Goal: Communication & Community: Answer question/provide support

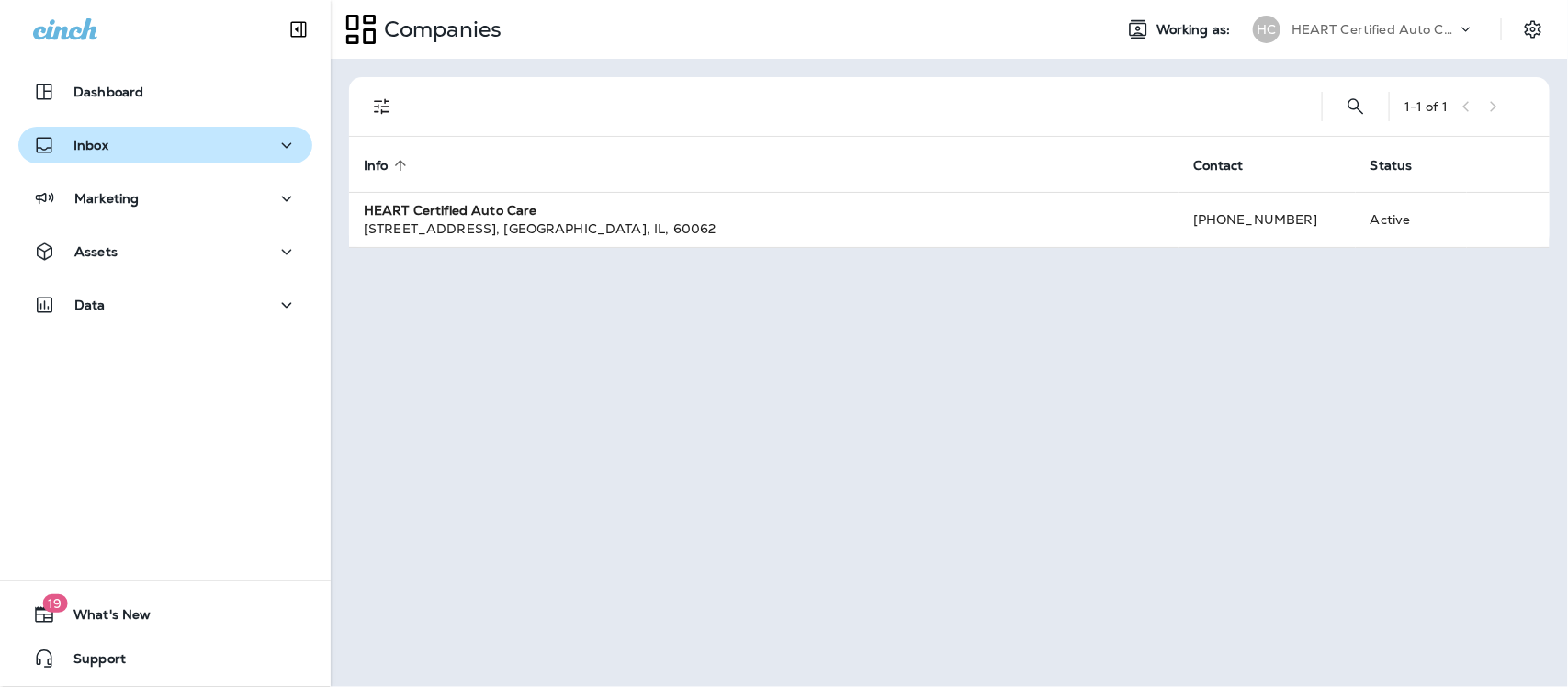
click at [89, 142] on p "Inbox" at bounding box center [91, 144] width 35 height 15
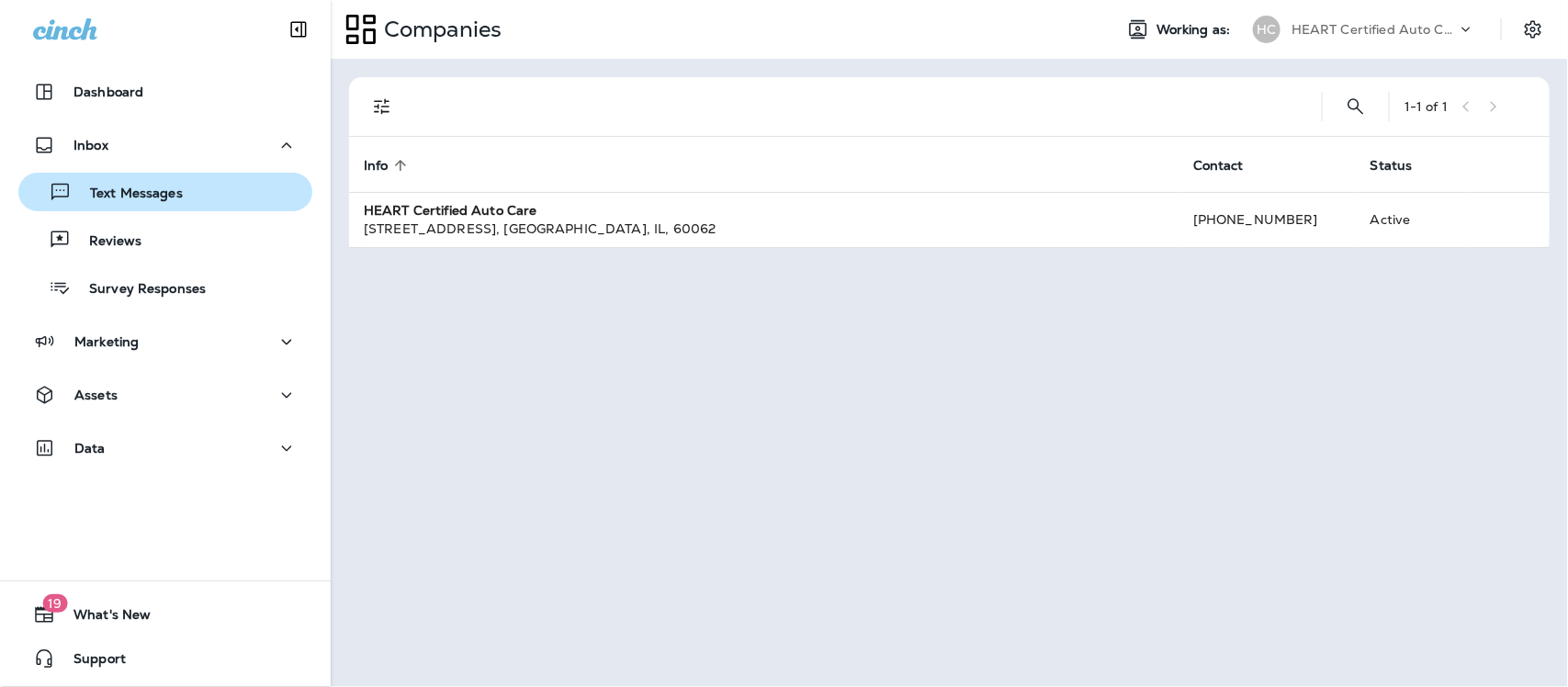
click at [136, 193] on p "Text Messages" at bounding box center [127, 195] width 111 height 17
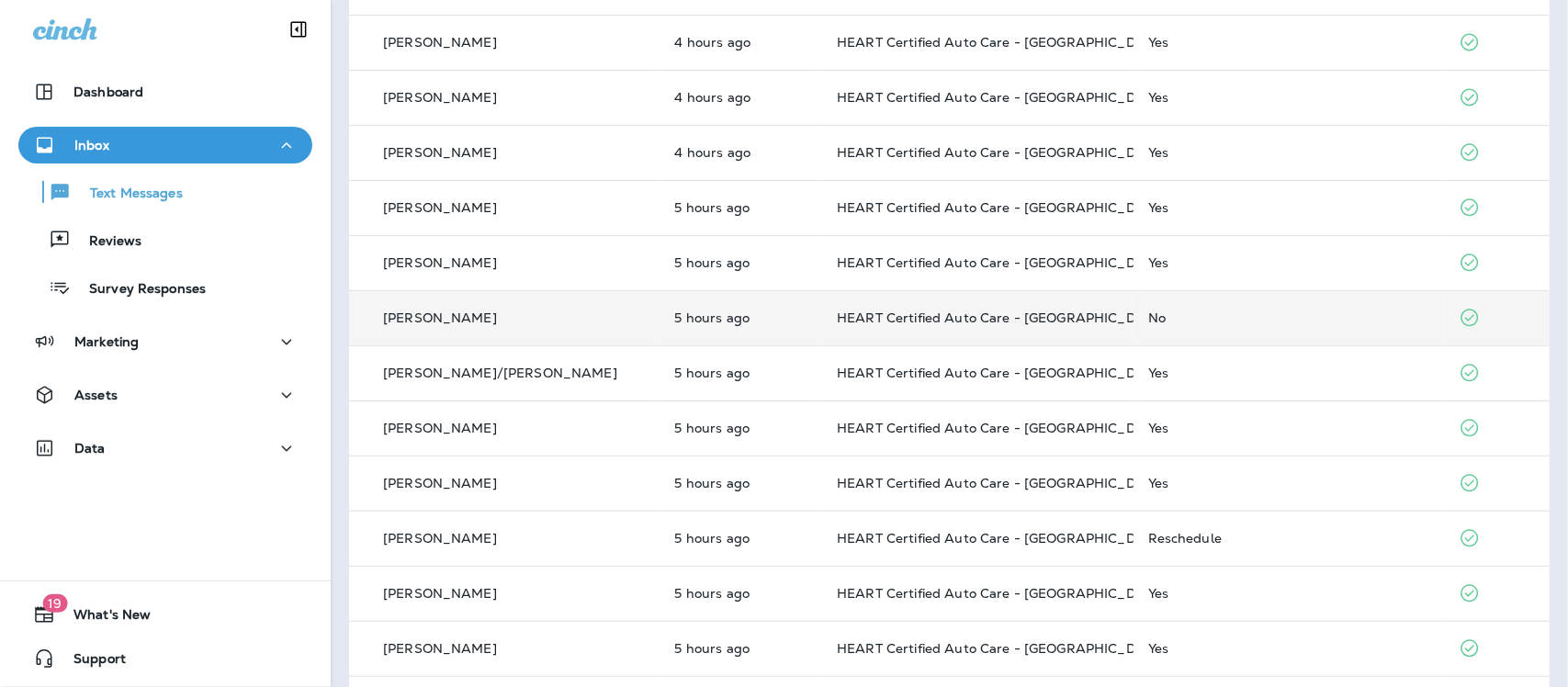
scroll to position [345, 0]
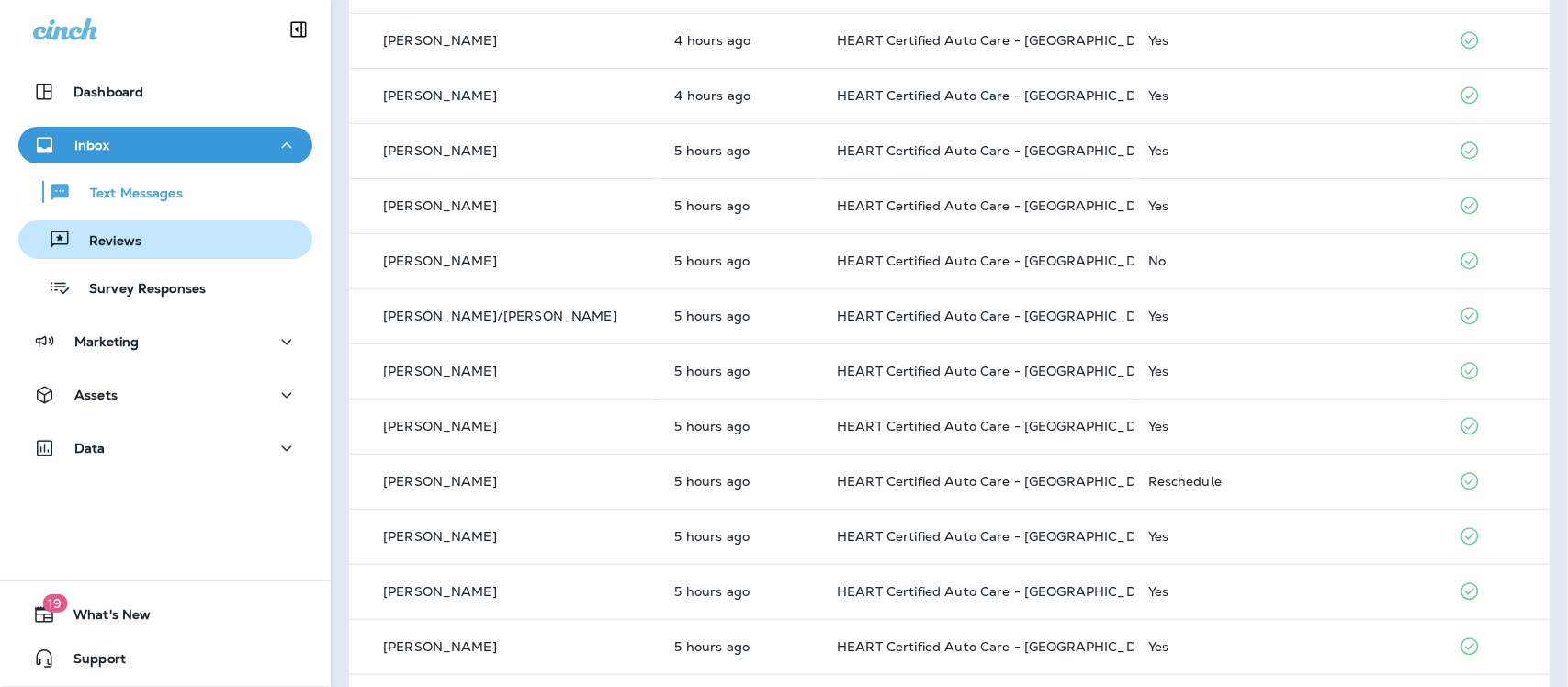
click at [101, 243] on p "Reviews" at bounding box center [106, 242] width 71 height 17
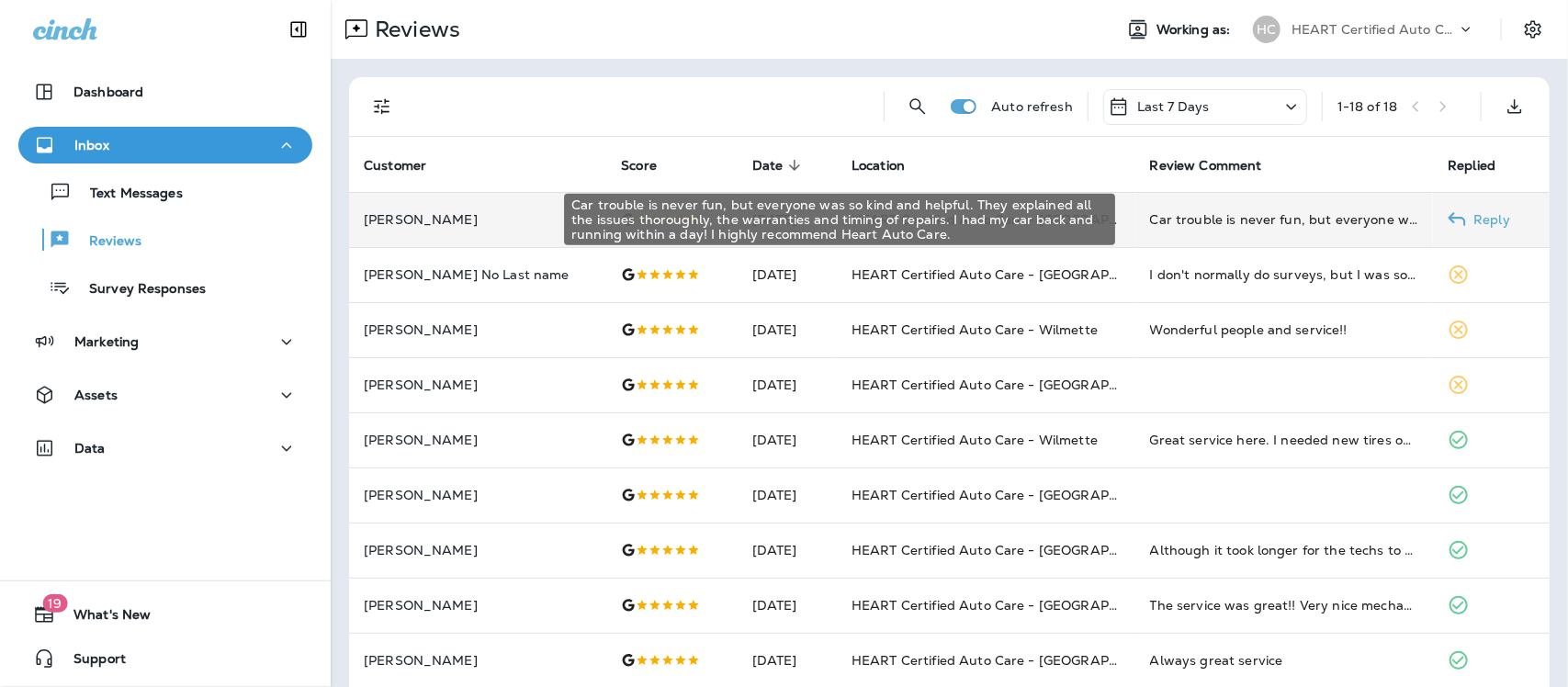
click at [1237, 218] on div "Car trouble is never fun, but everyone was so kind and helpful. They explained …" at bounding box center [1285, 219] width 269 height 18
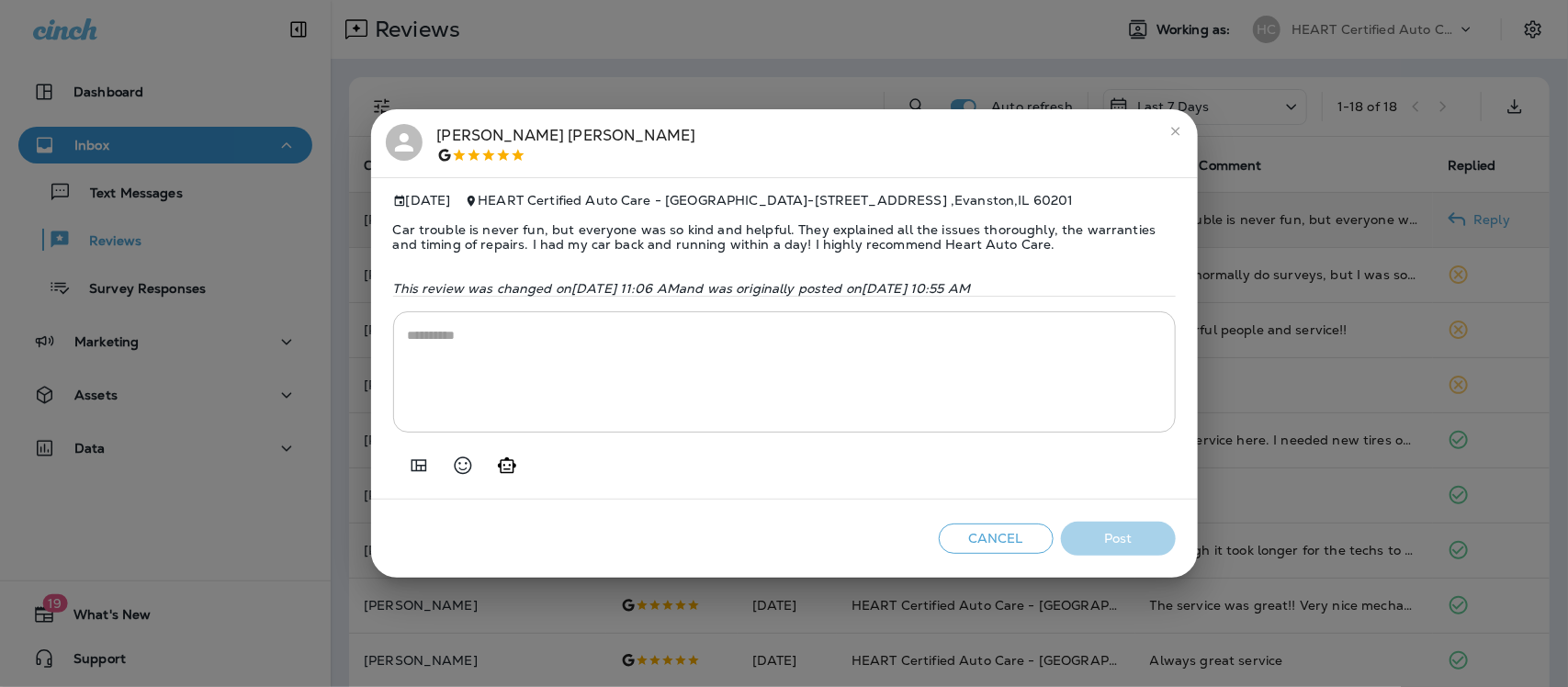
click at [1176, 124] on icon "close" at bounding box center [1176, 131] width 15 height 15
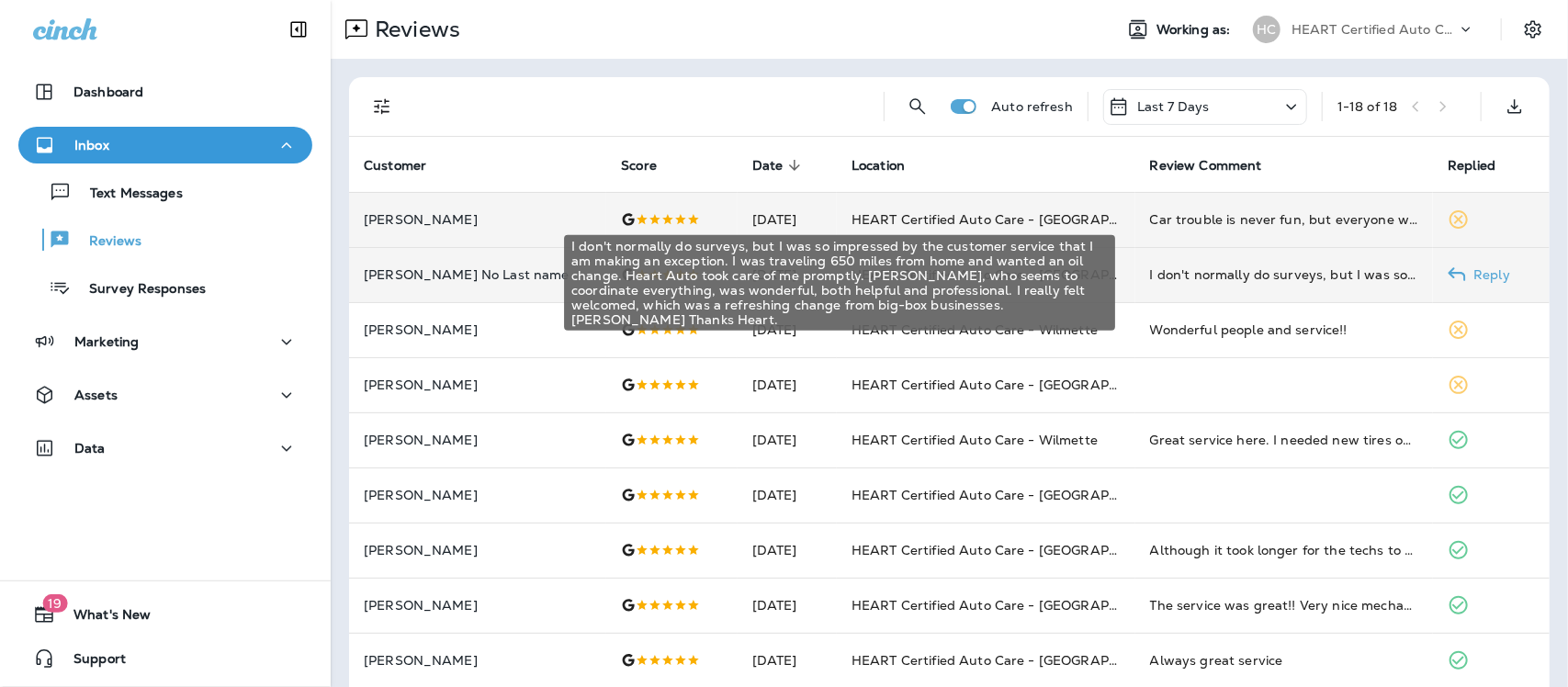
click at [1323, 282] on div "I don't normally do surveys, but I was so impressed by the customer service tha…" at bounding box center [1285, 274] width 269 height 18
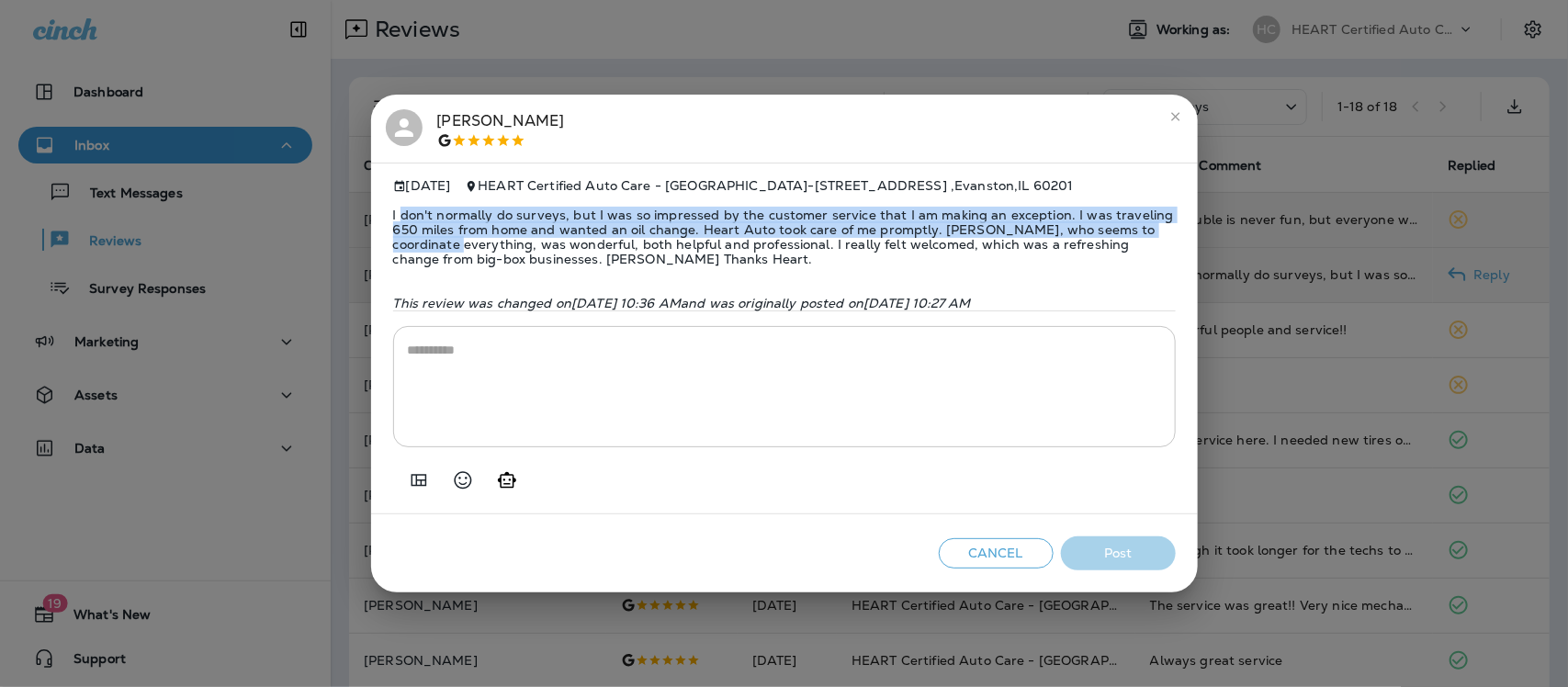
drag, startPoint x: 400, startPoint y: 207, endPoint x: 438, endPoint y: 234, distance: 46.6
click at [438, 234] on span "I don't normally do surveys, but I was so impressed by the customer service tha…" at bounding box center [785, 236] width 783 height 88
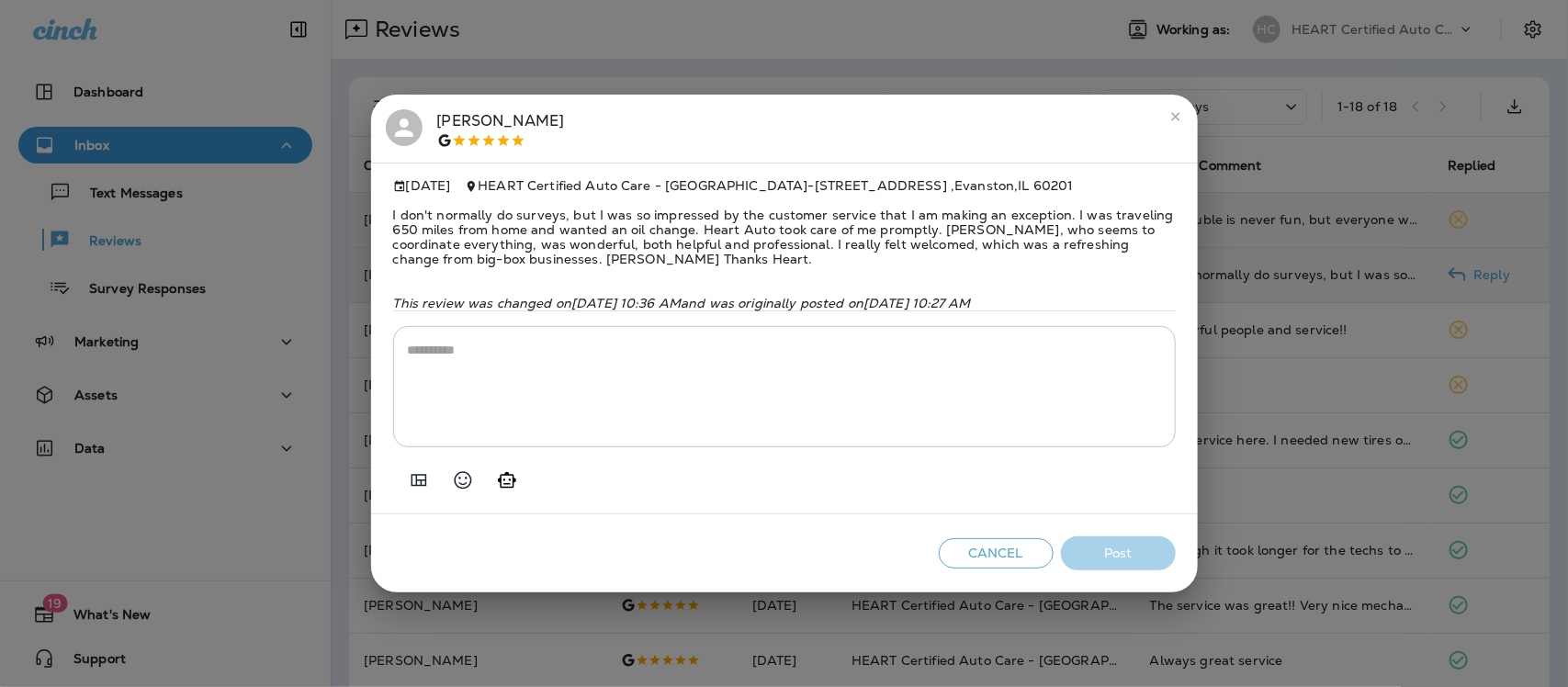
click at [649, 414] on textarea at bounding box center [784, 387] width 753 height 92
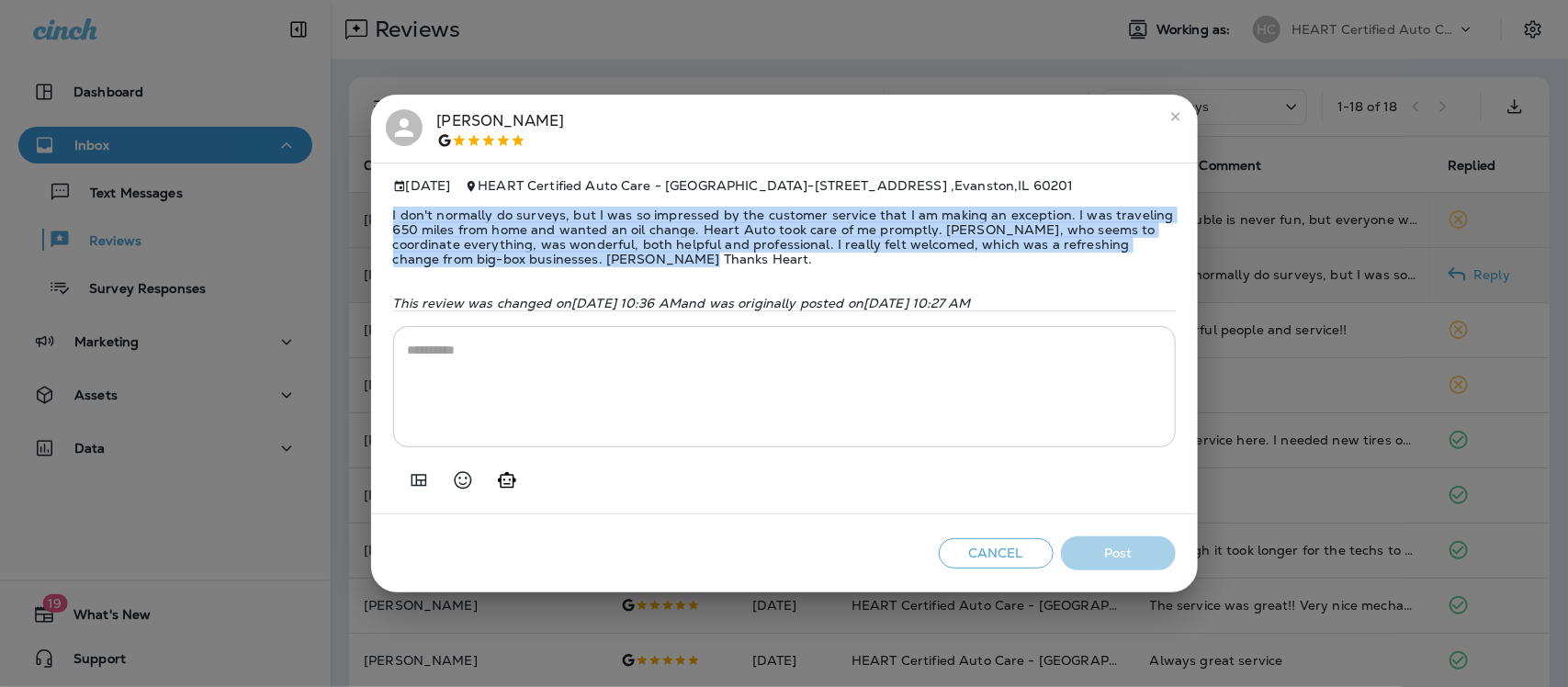
drag, startPoint x: 387, startPoint y: 203, endPoint x: 632, endPoint y: 273, distance: 254.8
click at [632, 273] on div "[DATE] HEART Certified Auto Care - [GEOGRAPHIC_DATA] - [STREET_ADDRESS] I don't…" at bounding box center [784, 339] width 827 height 353
copy span "I don't normally do surveys, but I was so impressed by the customer service tha…"
drag, startPoint x: 1177, startPoint y: 108, endPoint x: 1176, endPoint y: 134, distance: 26.0
click at [1180, 109] on icon "close" at bounding box center [1176, 116] width 15 height 15
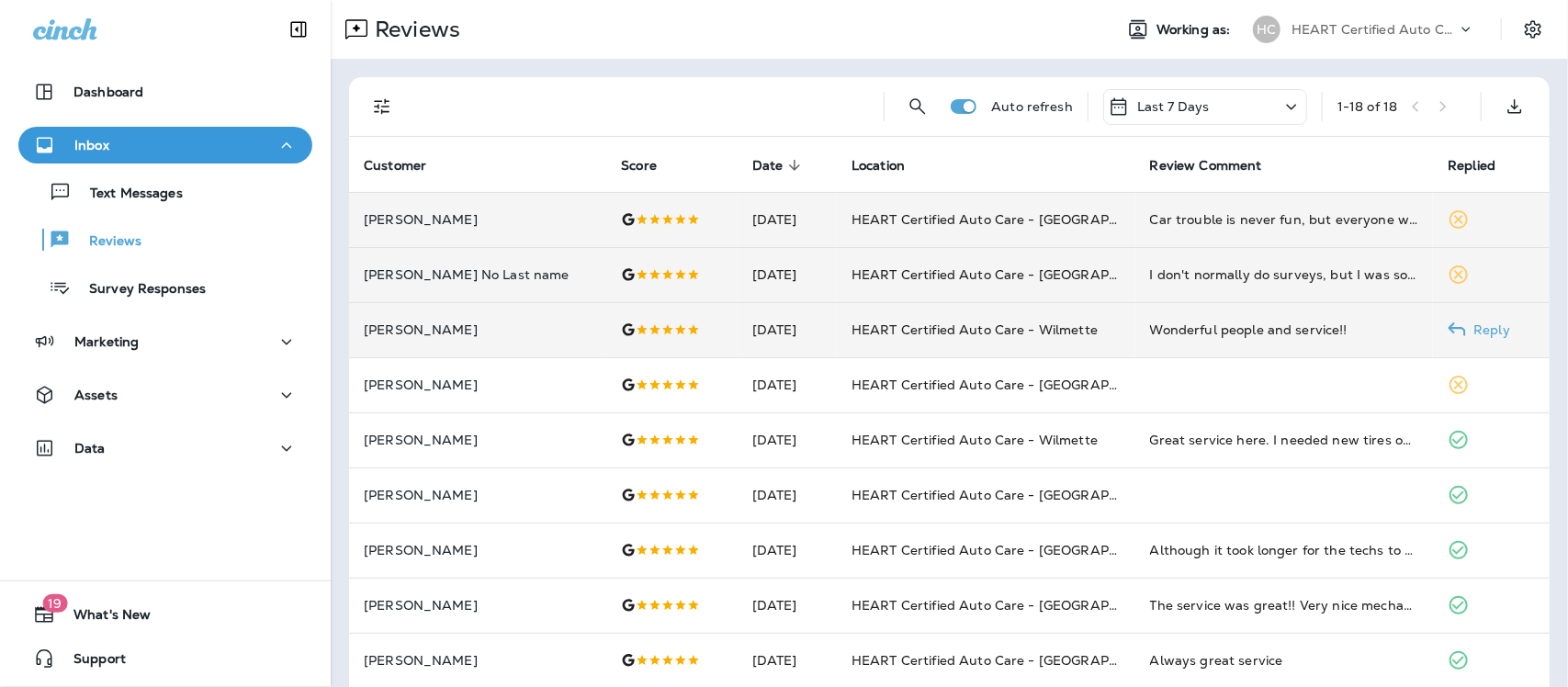
click at [1229, 325] on div "Wonderful people and service!!" at bounding box center [1285, 329] width 269 height 18
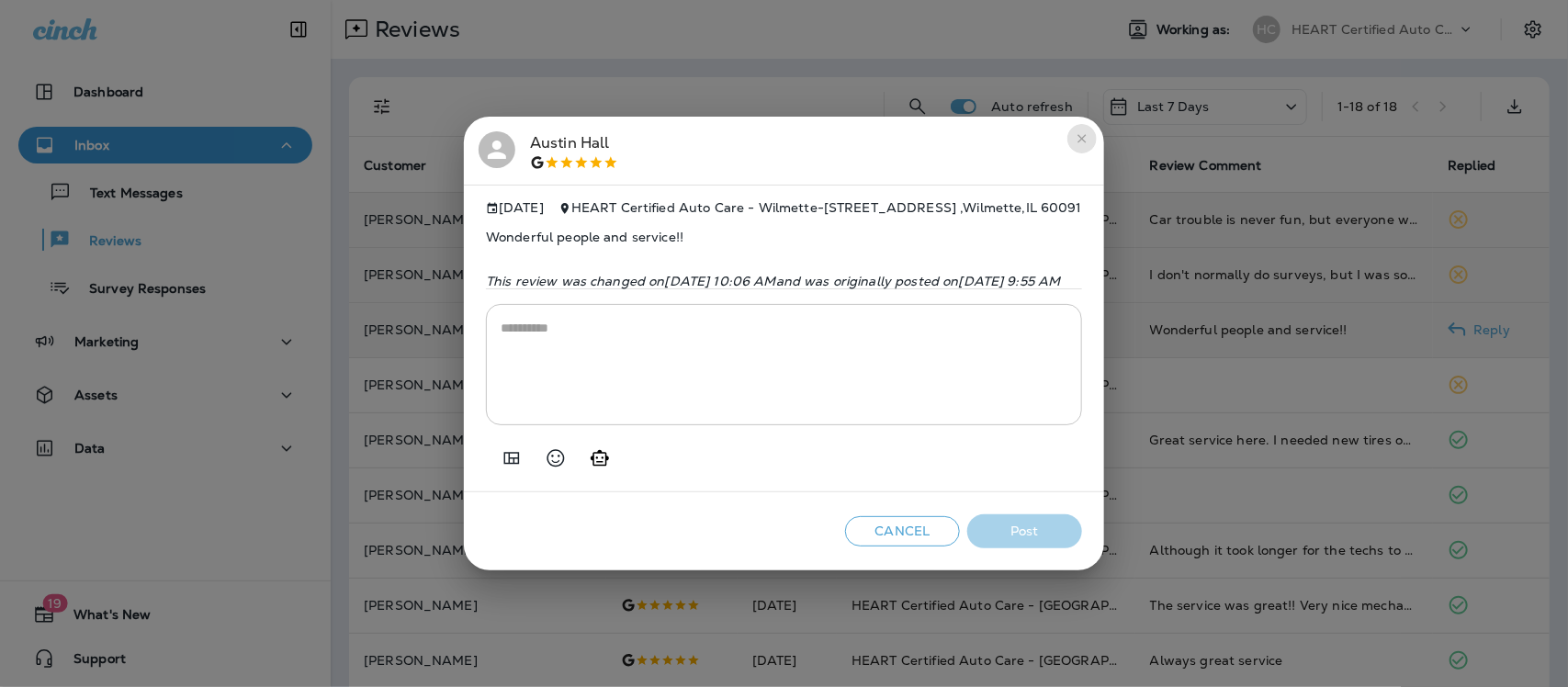
click at [1086, 135] on icon "close" at bounding box center [1082, 139] width 9 height 9
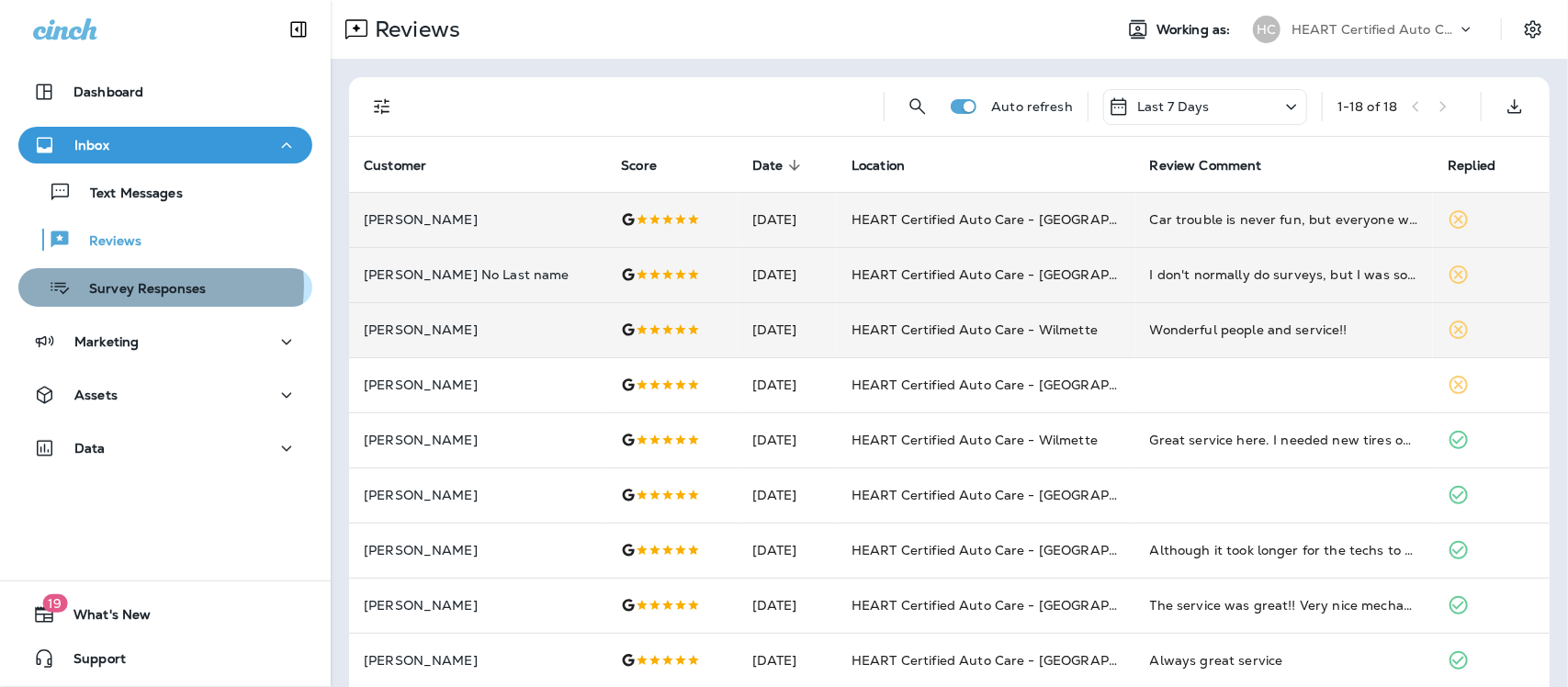
click at [140, 286] on p "Survey Responses" at bounding box center [138, 290] width 135 height 17
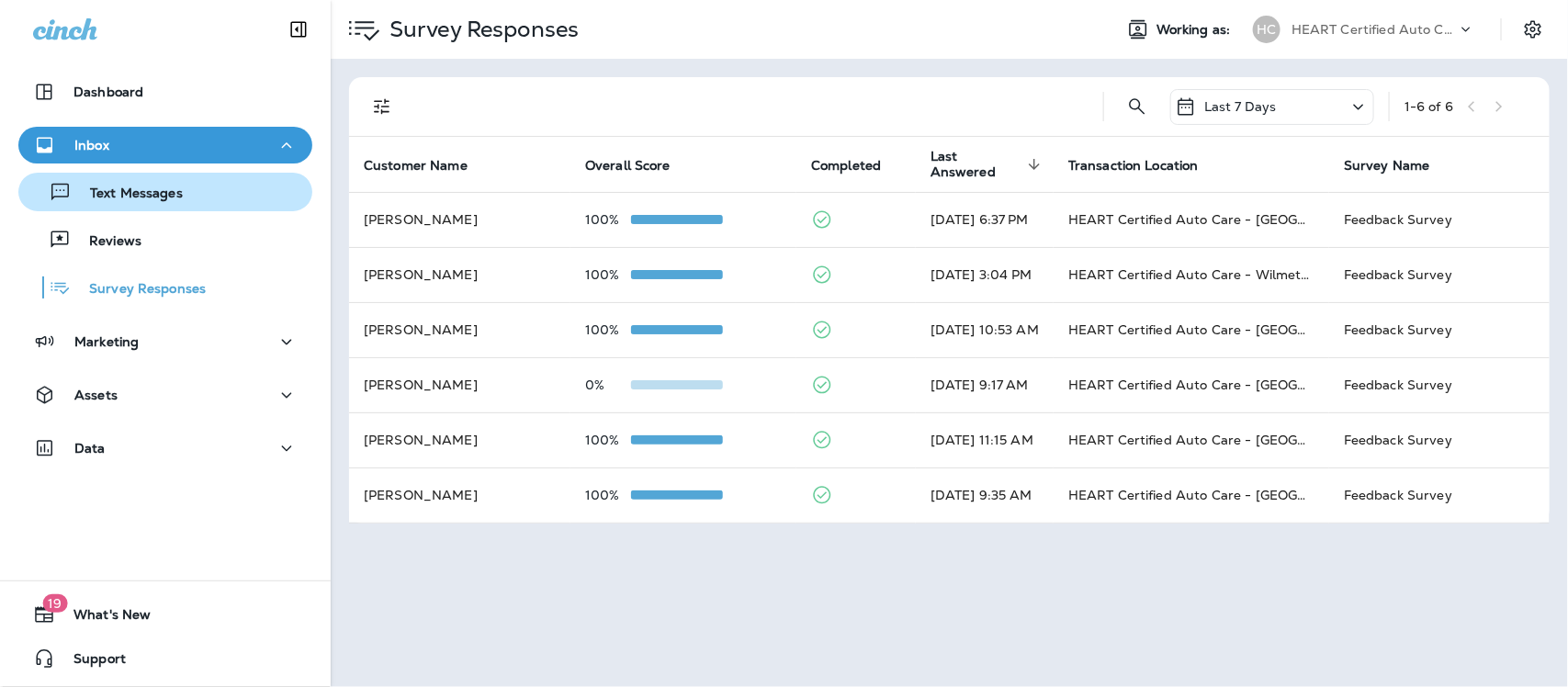
click at [129, 191] on p "Text Messages" at bounding box center [127, 195] width 111 height 17
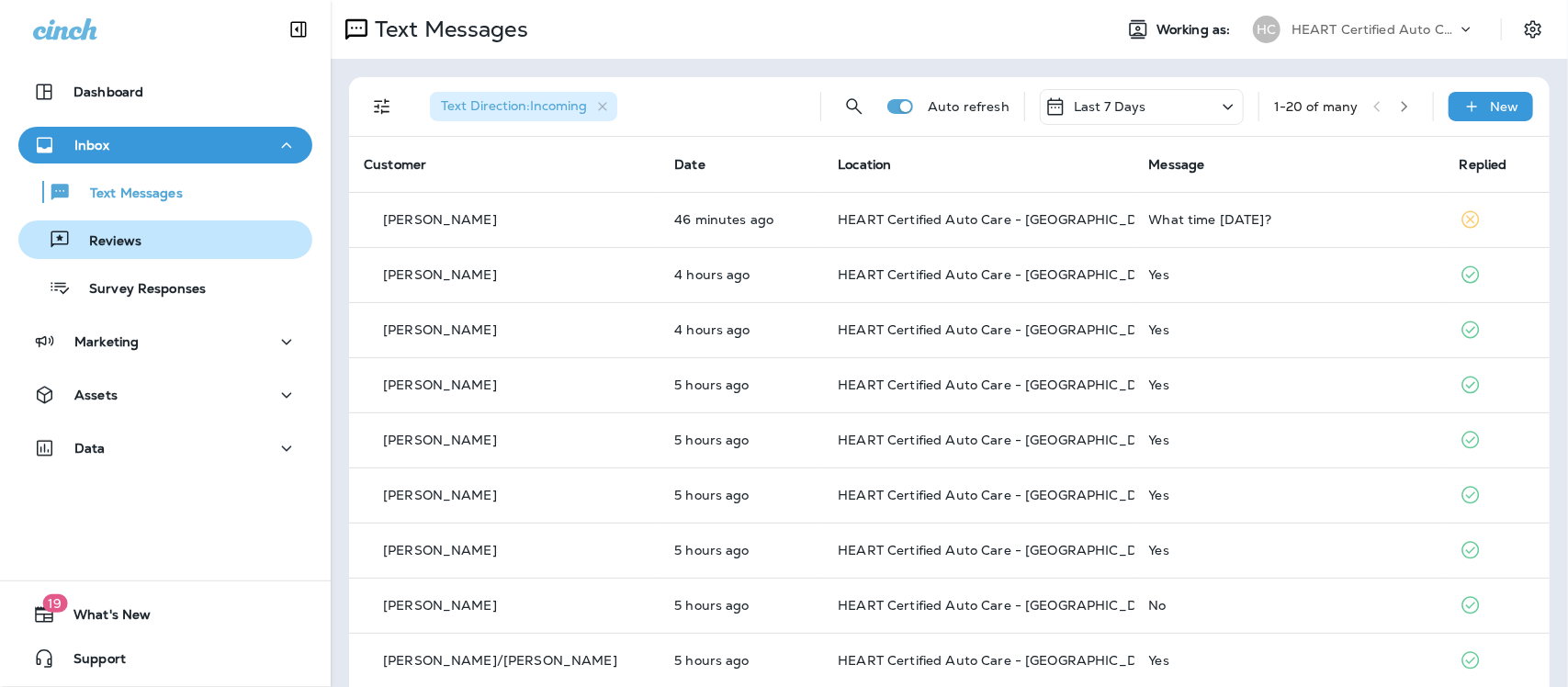
click at [119, 234] on p "Reviews" at bounding box center [106, 242] width 71 height 17
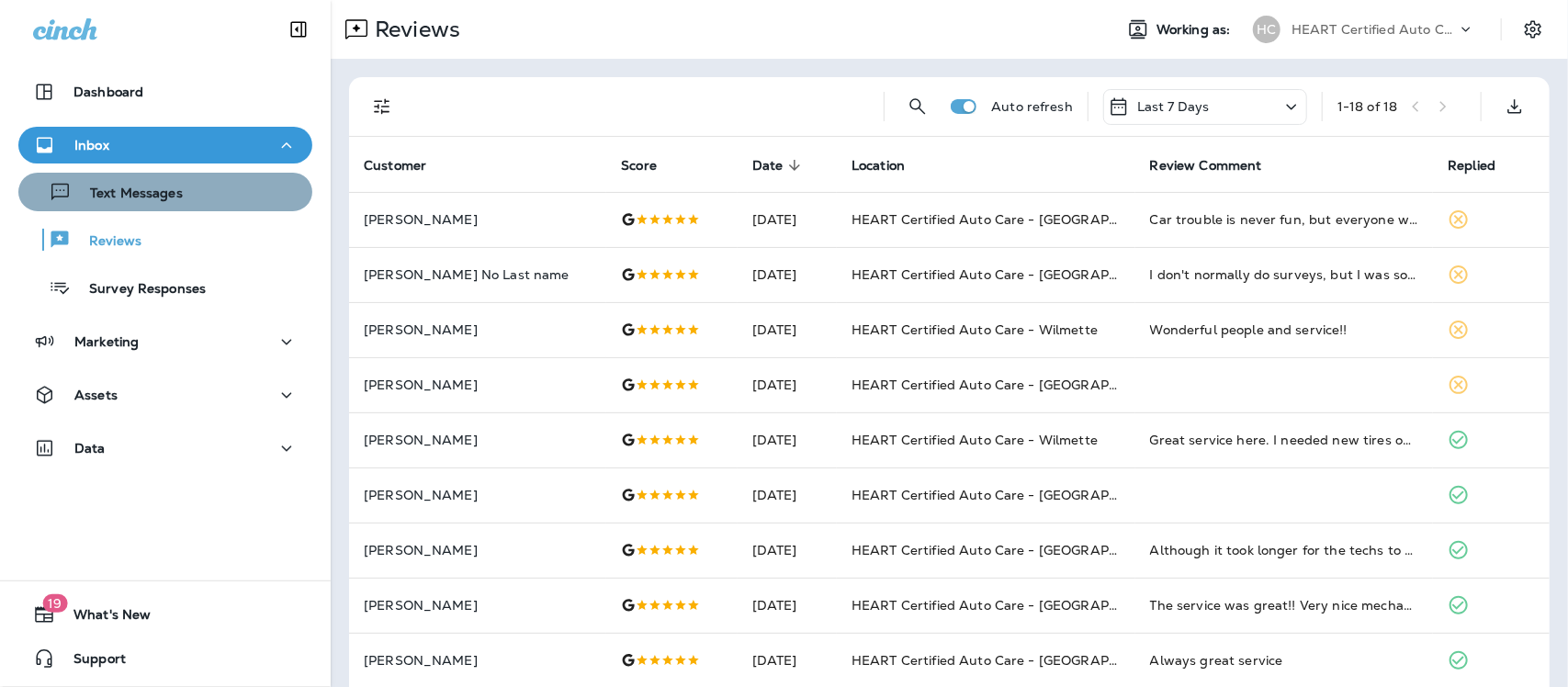
click at [175, 200] on p "Text Messages" at bounding box center [127, 195] width 111 height 17
